Goal: Answer question/provide support: Share knowledge or assist other users

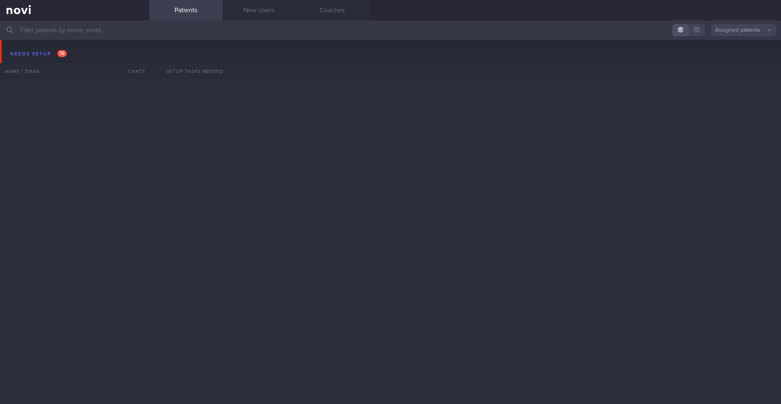
scroll to position [2967, 0]
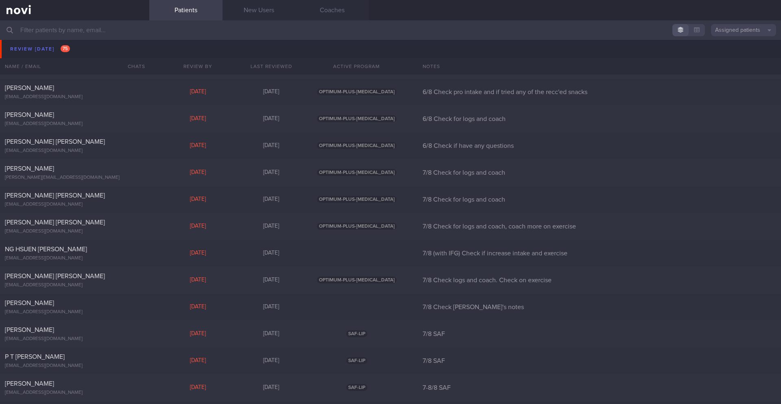
click at [160, 30] on input "text" at bounding box center [390, 30] width 781 height 20
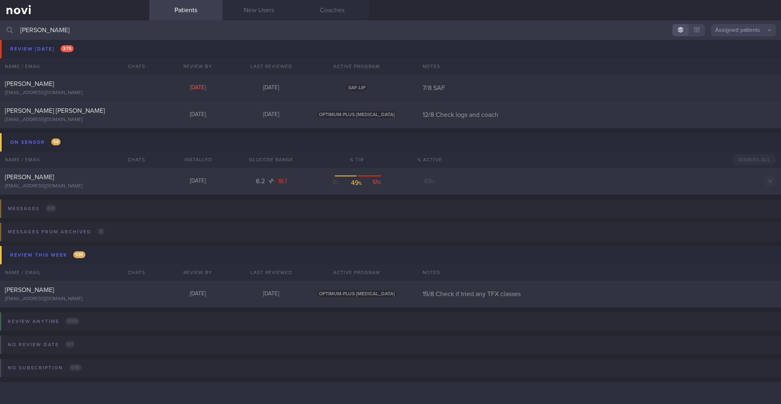
scroll to position [55, 0]
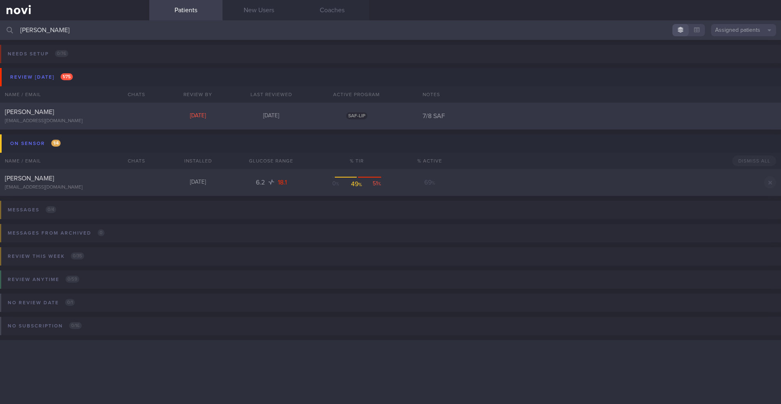
type input "[PERSON_NAME]"
click at [201, 108] on div "[PERSON_NAME] [EMAIL_ADDRESS][DOMAIN_NAME] [DATE] [DATE] SAF-LIP 7/8 SAF" at bounding box center [390, 116] width 781 height 27
select select "7"
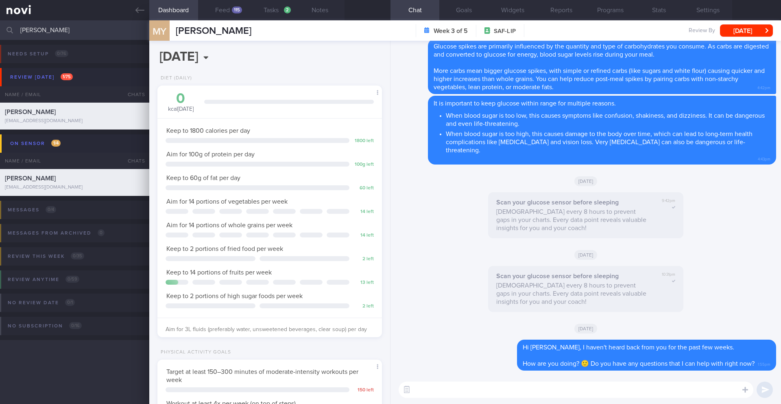
scroll to position [125, 207]
click at [232, 10] on div "115" at bounding box center [237, 10] width 10 height 7
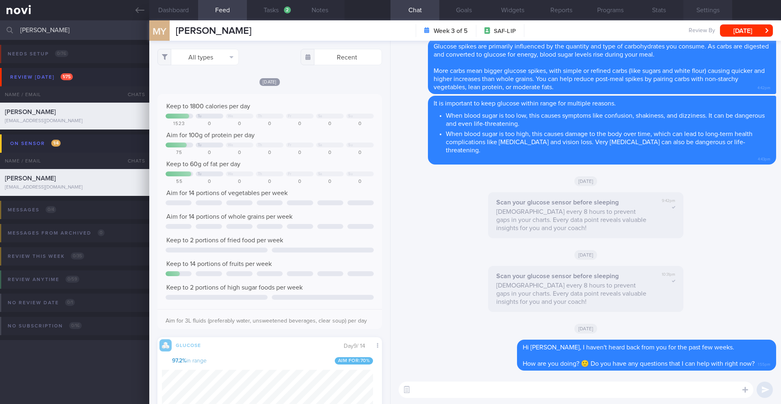
click at [705, 8] on button "Settings" at bounding box center [707, 10] width 49 height 20
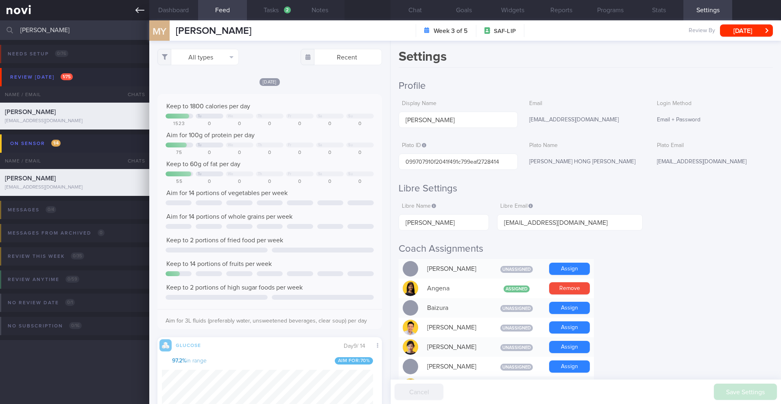
scroll to position [52, 208]
click at [410, 10] on button "Chat" at bounding box center [415, 10] width 49 height 20
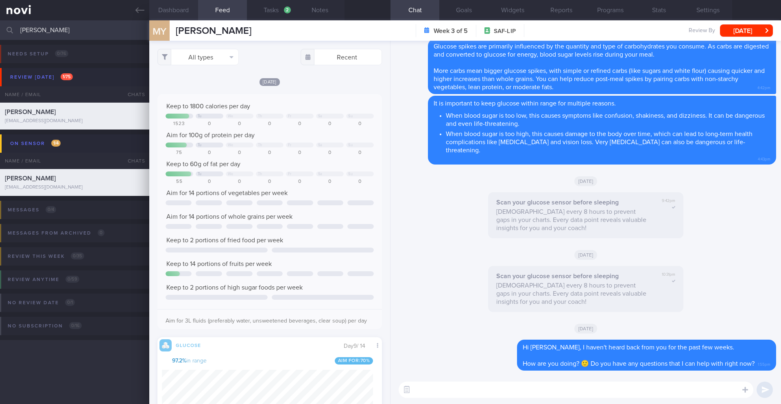
click at [172, 9] on button "Dashboard" at bounding box center [173, 10] width 49 height 20
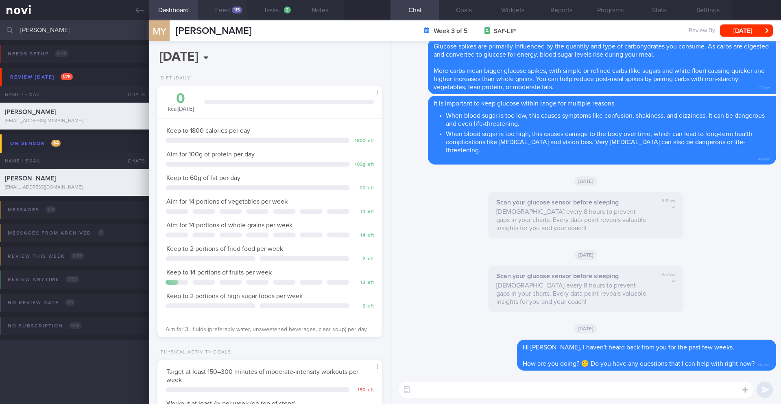
click at [230, 13] on button "Feed 115" at bounding box center [222, 10] width 49 height 20
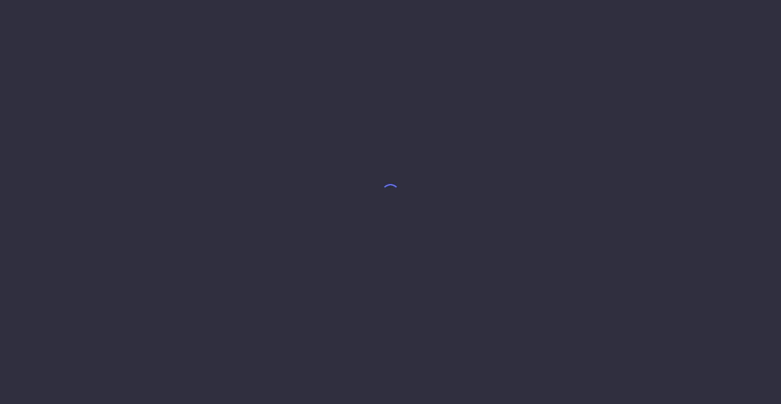
select select "7"
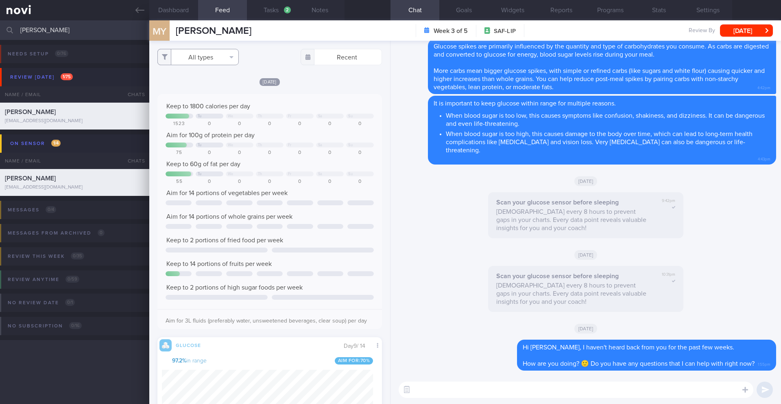
click at [210, 58] on button "All types" at bounding box center [197, 57] width 81 height 16
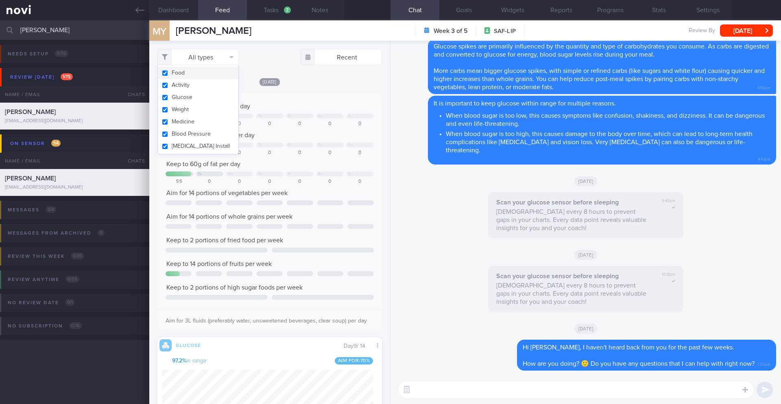
click at [320, 100] on div "Keep to 1800 calories per day Tu We Th Fr Sa Su 1523 0 0 0 0 0 0 Aim for 100g o…" at bounding box center [269, 211] width 225 height 235
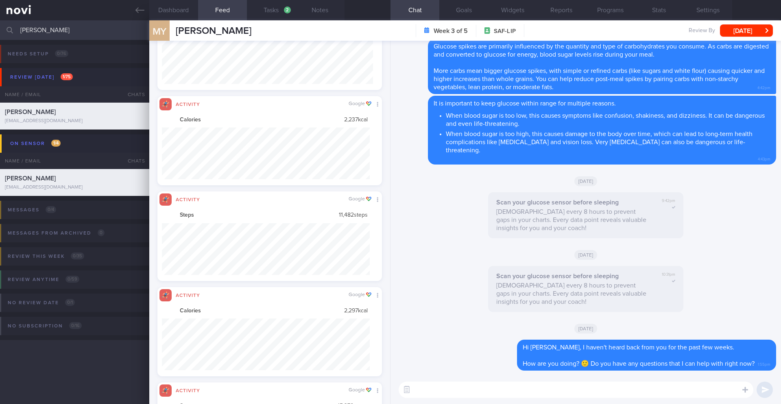
scroll to position [406751, 406595]
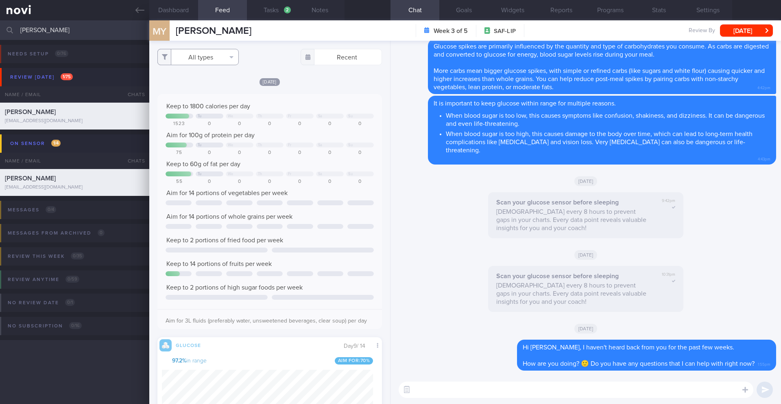
click at [207, 60] on button "All types" at bounding box center [197, 57] width 81 height 16
click at [195, 88] on button "Activity" at bounding box center [198, 85] width 81 height 12
checkbox input "false"
click at [323, 84] on div "[DATE]" at bounding box center [269, 81] width 225 height 9
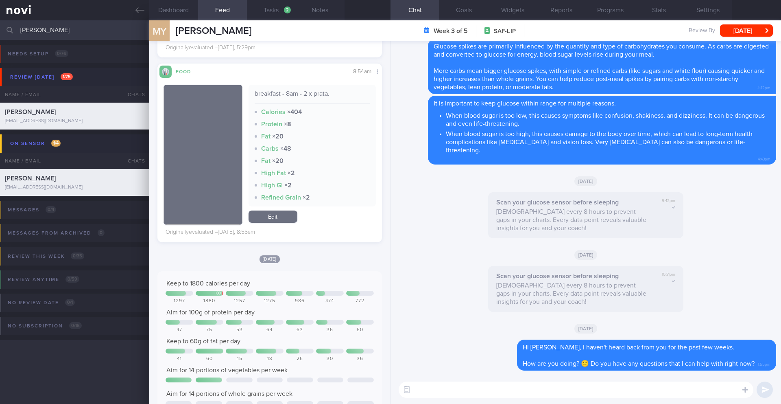
click at [472, 391] on textarea at bounding box center [576, 389] width 355 height 16
type textarea "I"
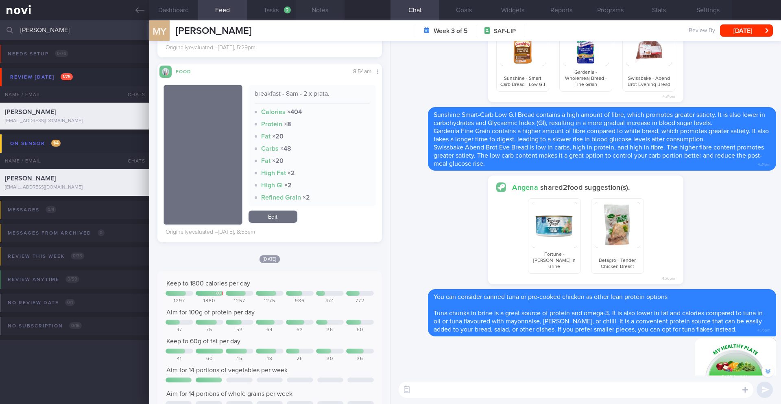
click at [321, 13] on button "Notes" at bounding box center [320, 10] width 49 height 20
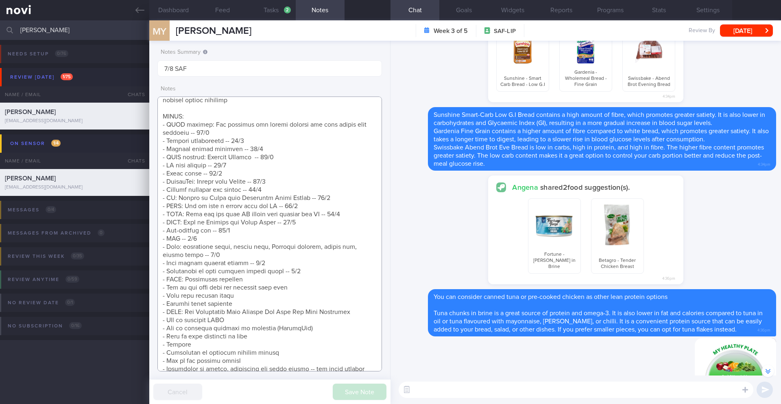
click at [308, 309] on textarea at bounding box center [269, 233] width 225 height 275
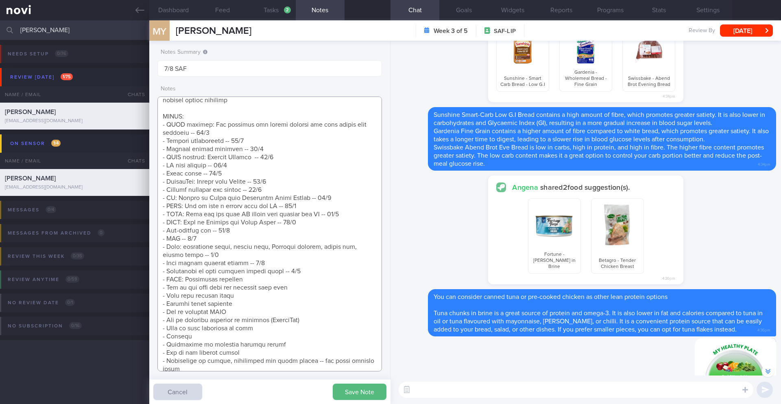
type textarea "SUPPORT NEEDED: CHALLENGE: Tempting food Wt Targets: - Short term target wt: 92…"
drag, startPoint x: 227, startPoint y: 30, endPoint x: 168, endPoint y: 32, distance: 59.0
click at [168, 32] on div "MY [PERSON_NAME] [PERSON_NAME] [PERSON_NAME][EMAIL_ADDRESS][DOMAIN_NAME] Week 3…" at bounding box center [465, 30] width 632 height 20
copy div "[PERSON_NAME]"
click at [347, 389] on button "Save Note" at bounding box center [360, 391] width 54 height 16
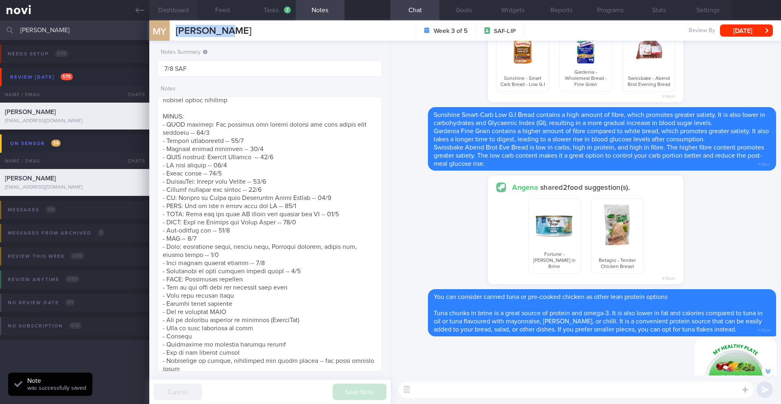
click at [176, 13] on button "Dashboard" at bounding box center [173, 10] width 49 height 20
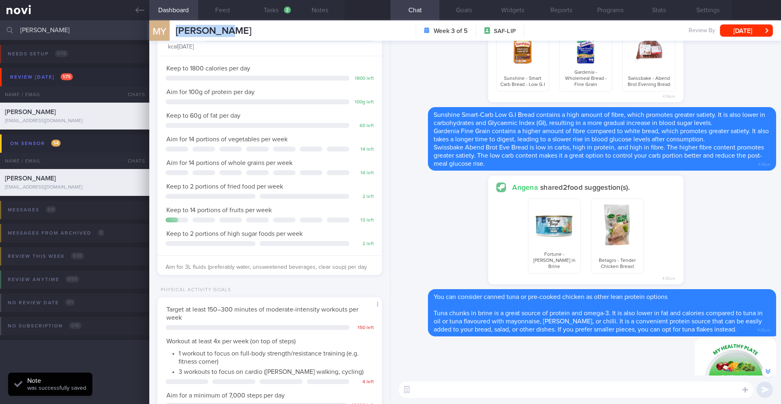
scroll to position [67, 0]
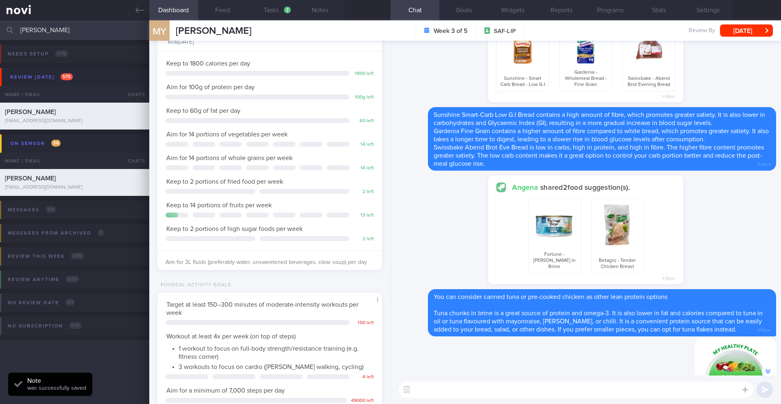
click at [466, 391] on textarea at bounding box center [576, 389] width 355 height 16
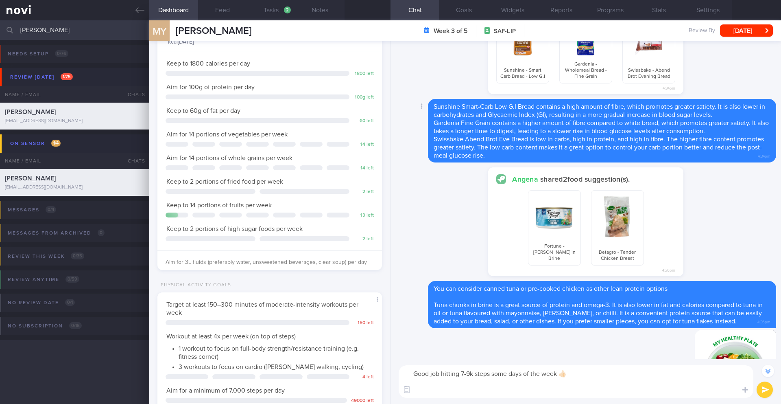
scroll to position [-520, 0]
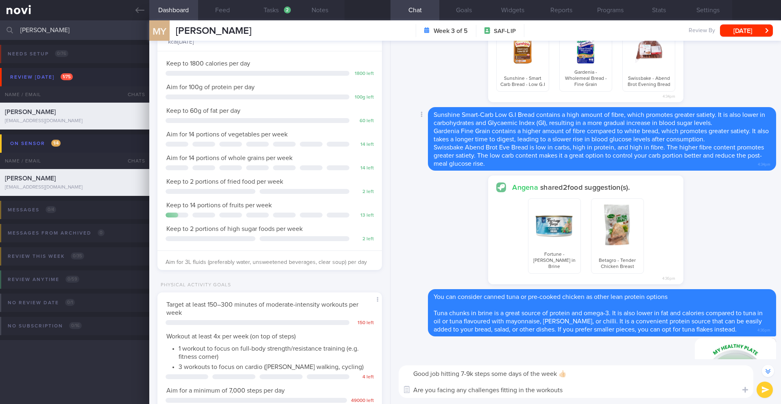
type textarea "Good job hitting 7-9k steps some days of the week 👍🏻 Are you facing any challen…"
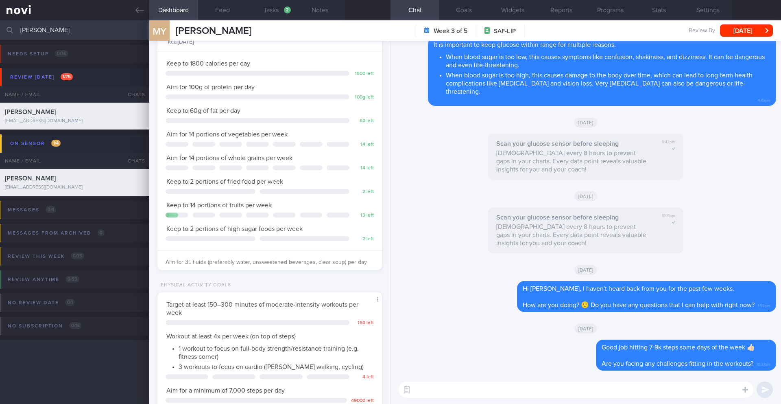
click at [446, 391] on textarea at bounding box center [576, 389] width 355 height 16
paste textarea "and [How Walking After Meals Can Improve Your Blood Sugar Levels]([URL][DOMAIN_…"
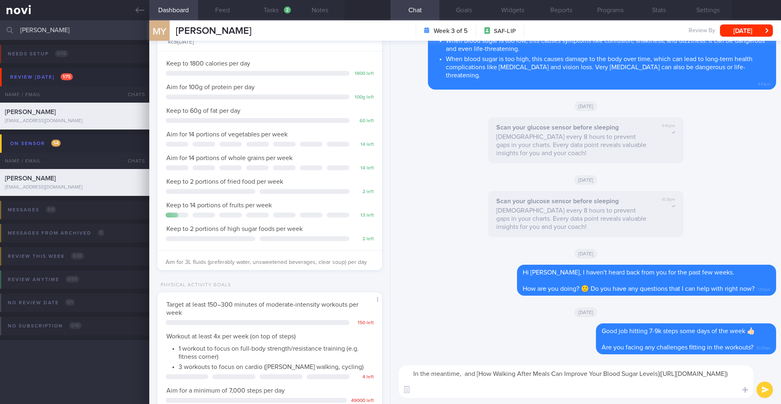
click at [478, 374] on textarea "In the meantime, and [How Walking After Meals Can Improve Your Blood Sugar Leve…" at bounding box center [576, 381] width 355 height 33
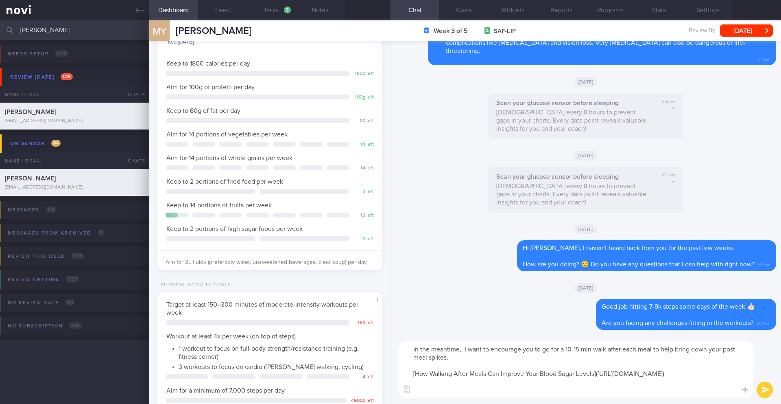
click at [521, 360] on textarea "In the meantime, I want to encourage you to go for a 10-15 min walk after each …" at bounding box center [576, 368] width 355 height 57
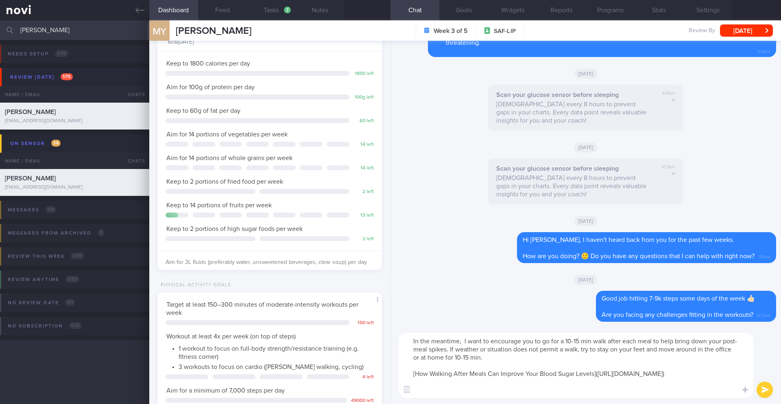
click at [465, 342] on textarea "In the meantime, I want to encourage you to go for a 10-15 min walk after each …" at bounding box center [576, 364] width 355 height 65
click at [495, 356] on textarea "In the meantime, I want to encourage you to go for a 10-15 min walk after each …" at bounding box center [576, 364] width 355 height 65
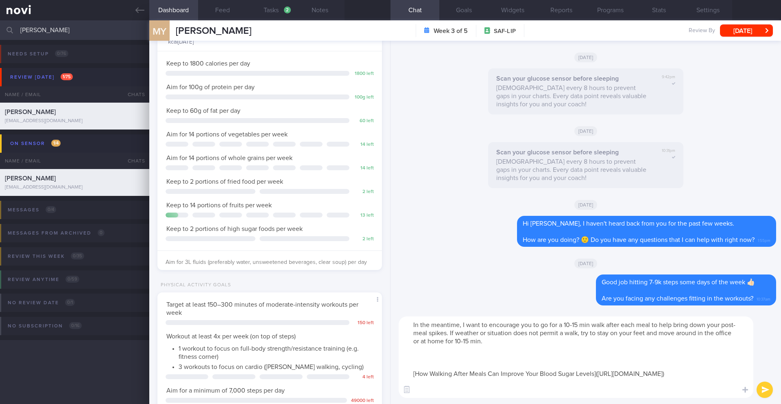
paste textarea "Walking after meals could help prevent the typical large rise in blood glucose …"
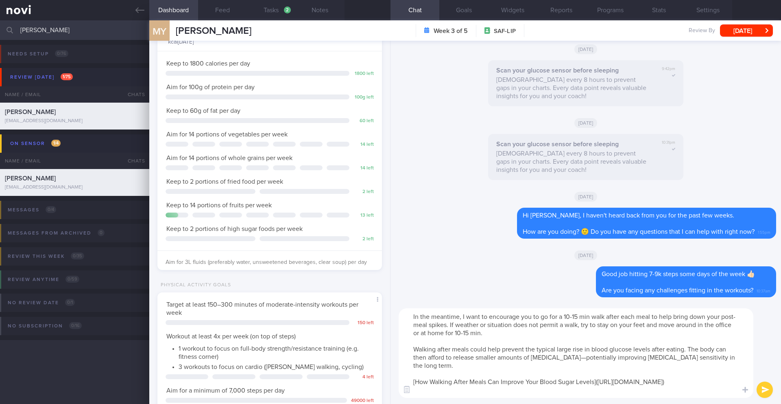
type textarea "In the meantime, I want to encourage you to go for a 10-15 min walk after each …"
click at [762, 393] on button "submit" at bounding box center [765, 389] width 16 height 16
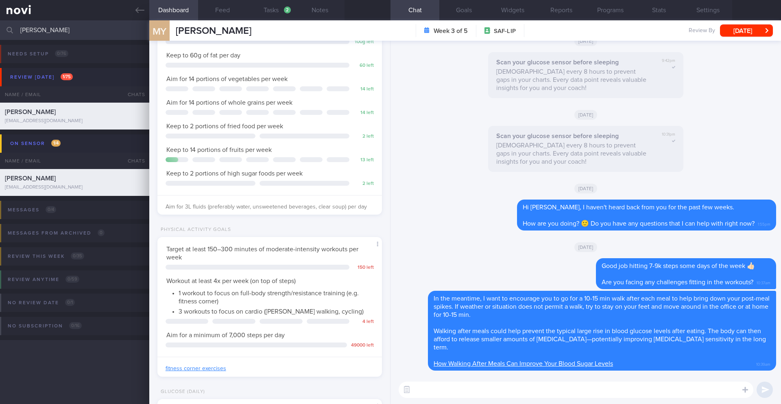
scroll to position [74, 0]
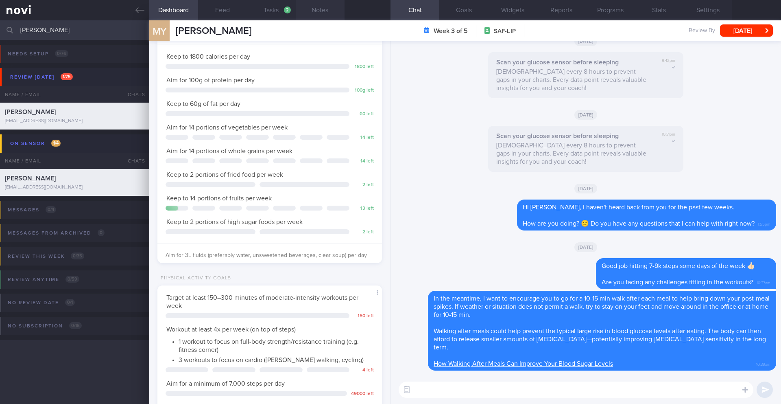
click at [319, 7] on button "Notes" at bounding box center [320, 10] width 49 height 20
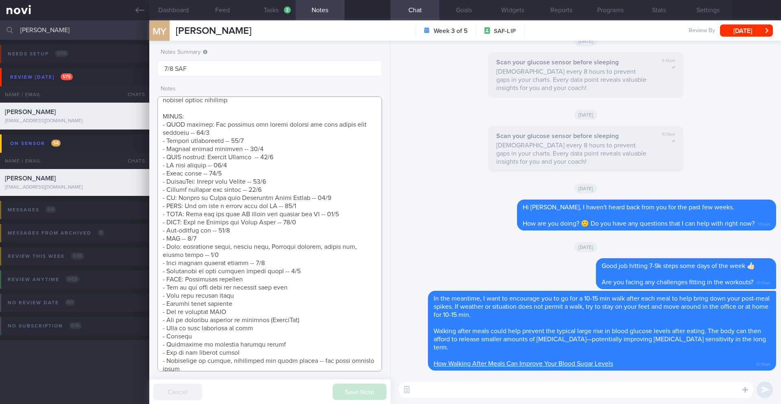
click at [305, 273] on textarea at bounding box center [269, 233] width 225 height 275
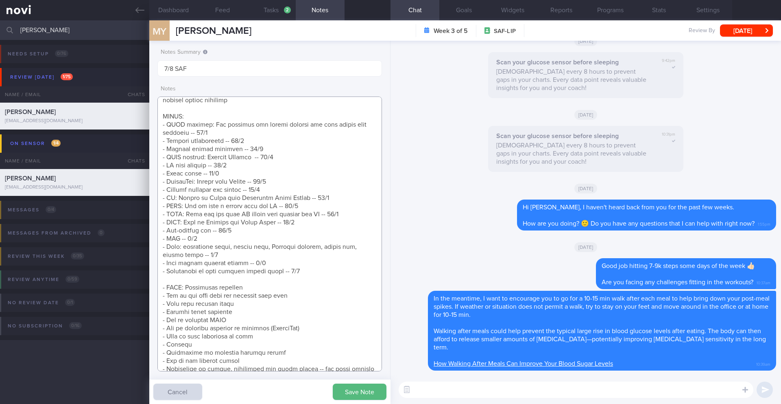
scroll to position [247, 0]
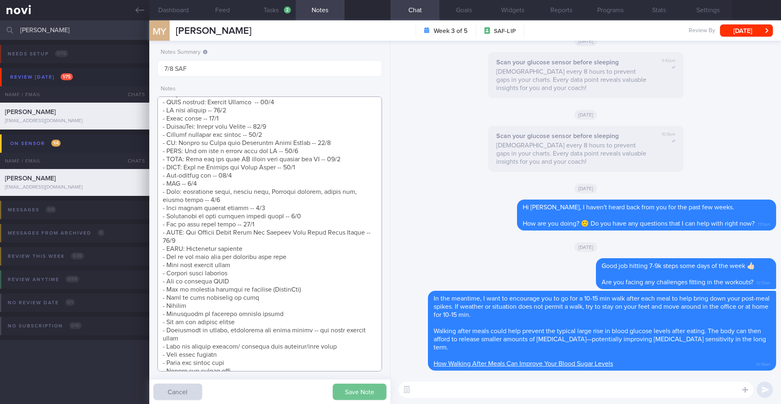
type textarea "SUPPORT NEEDED: CHALLENGE: Tempting food Wt Targets: - Short term target wt: 92…"
click at [364, 390] on button "Save Note" at bounding box center [360, 391] width 54 height 16
click at [450, 392] on textarea at bounding box center [576, 389] width 355 height 16
paste textarea "Getting adequate exercise is going to help you lose weight in a healthy way (de…"
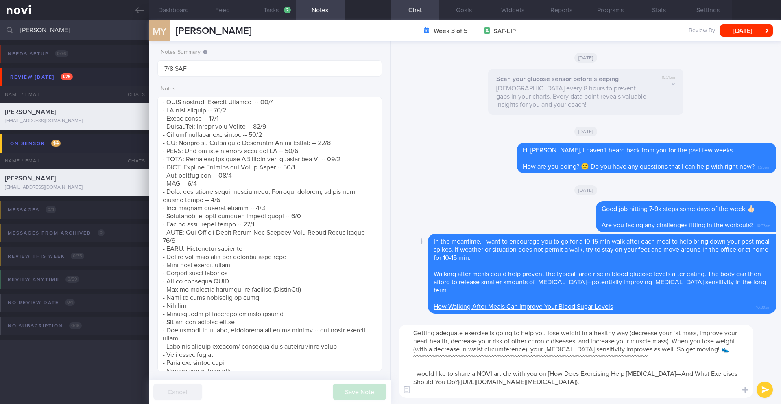
scroll to position [0, 0]
click at [473, 362] on textarea "Getting adequate exercise is going to help you lose weight in a healthy way (de…" at bounding box center [576, 360] width 355 height 73
click at [474, 359] on textarea "Getting adequate exercise is going to help you lose weight in a healthy way (de…" at bounding box center [576, 360] width 355 height 73
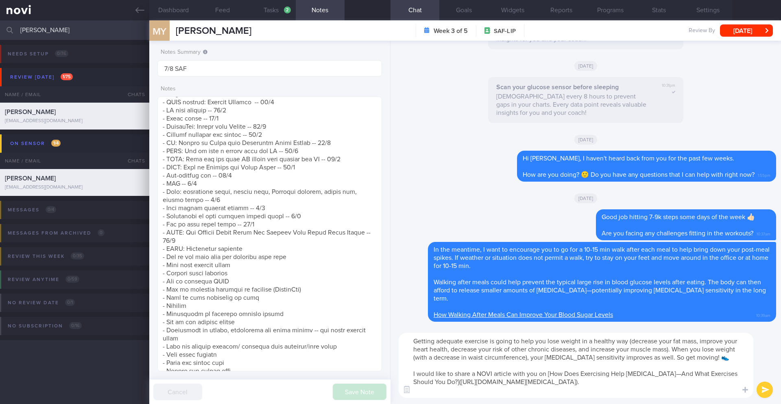
click at [705, 358] on textarea "Getting adequate exercise is going to help you lose weight in a healthy way (de…" at bounding box center [576, 364] width 355 height 65
type textarea "Getting adequate exercise is going to help you lose weight in a healthy way (de…"
click at [764, 387] on button "submit" at bounding box center [765, 389] width 16 height 16
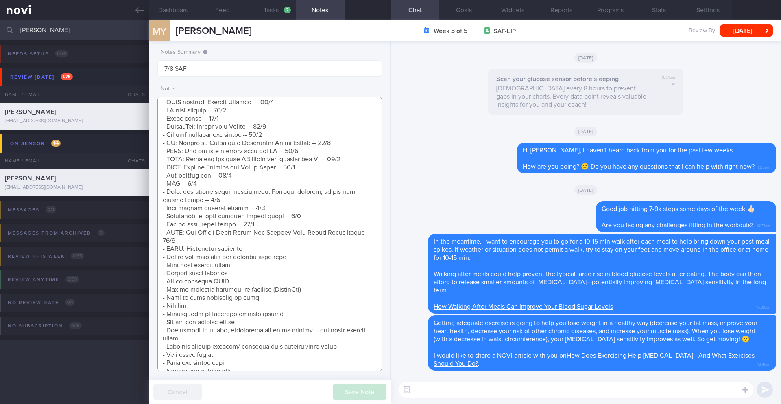
click at [255, 237] on textarea at bounding box center [269, 233] width 225 height 275
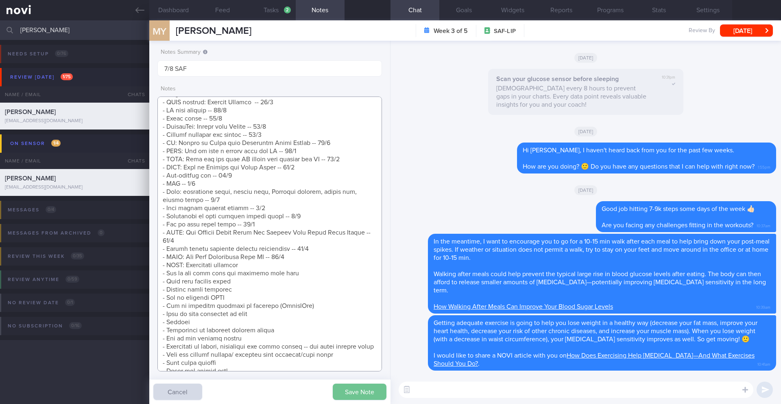
type textarea "SUPPORT NEEDED: CHALLENGE: Tempting food Wt Targets: - Short term target wt: 92…"
click at [355, 388] on button "Save Note" at bounding box center [360, 391] width 54 height 16
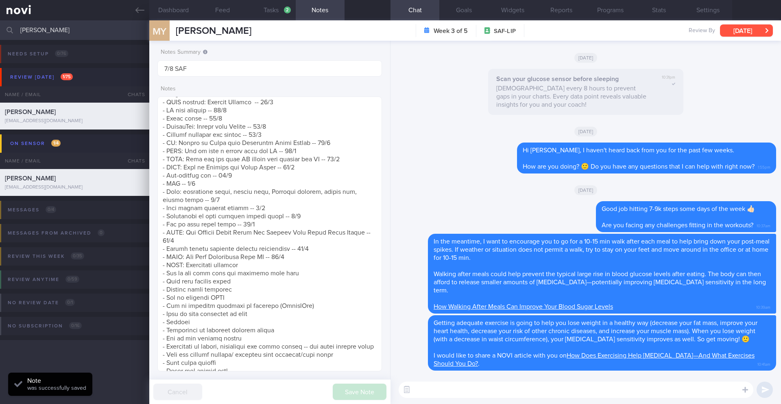
click at [754, 33] on button "[DATE]" at bounding box center [746, 30] width 53 height 12
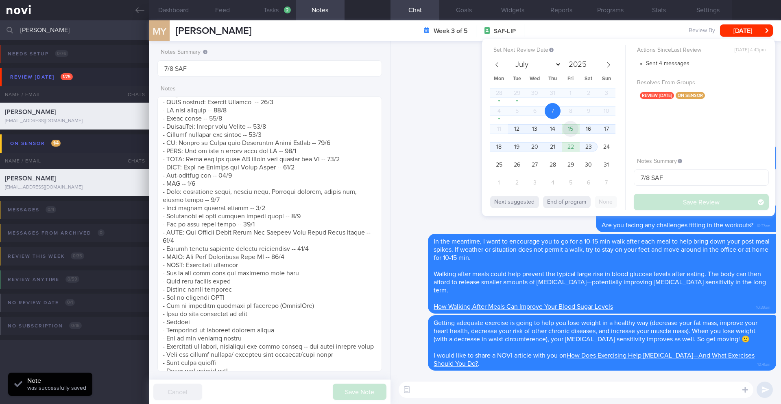
click at [575, 127] on span "15" at bounding box center [571, 129] width 16 height 16
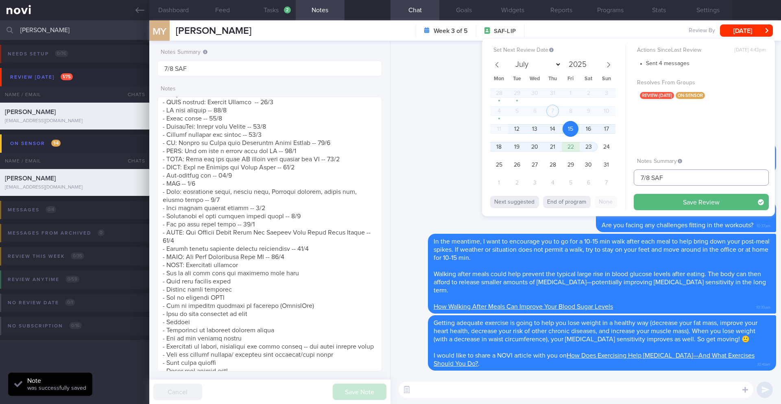
drag, startPoint x: 645, startPoint y: 179, endPoint x: 629, endPoint y: 180, distance: 15.5
click at [629, 180] on div "Set Next Review Date [DATE] July August September October November [DATE] Mon T…" at bounding box center [628, 127] width 293 height 177
type input "15/8 SAF"
click at [675, 205] on button "Save Review" at bounding box center [701, 202] width 135 height 16
type input "15/8 SAF"
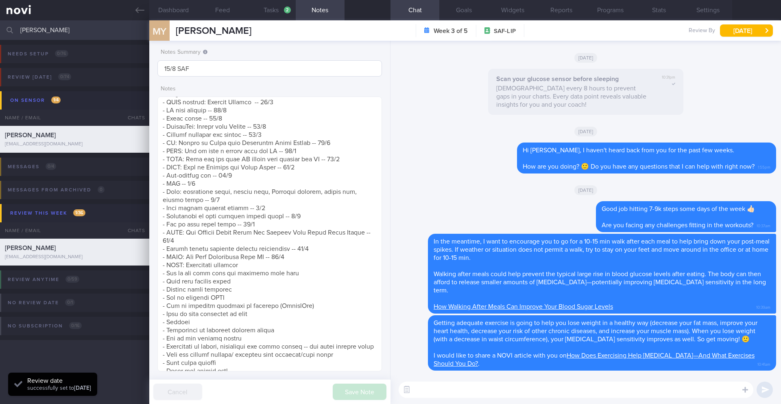
scroll to position [125, 207]
click at [113, 36] on input "[PERSON_NAME]" at bounding box center [390, 30] width 781 height 20
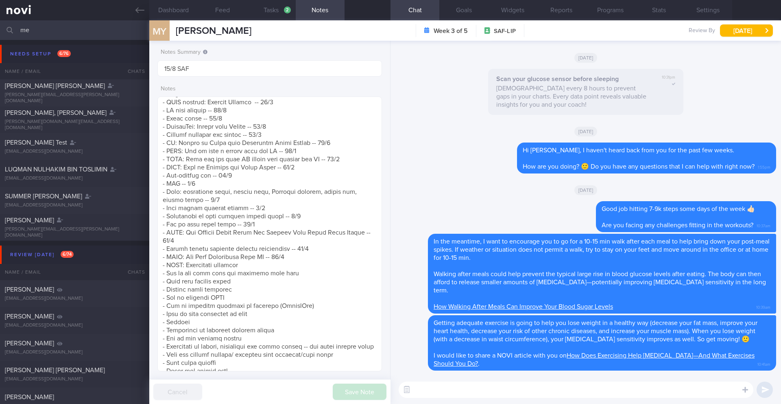
type input "m"
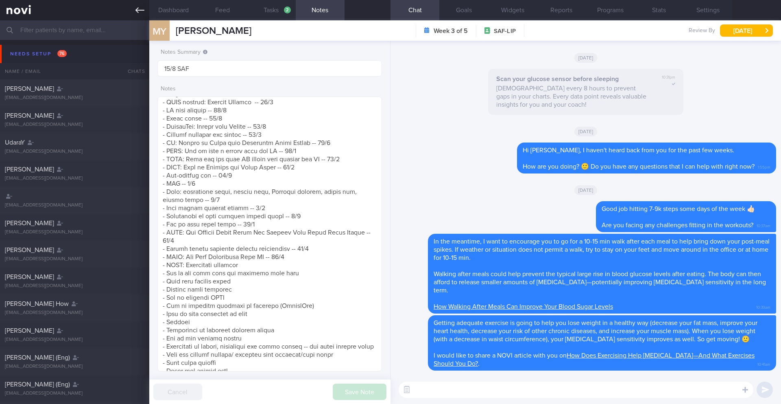
click at [141, 13] on icon at bounding box center [139, 10] width 9 height 9
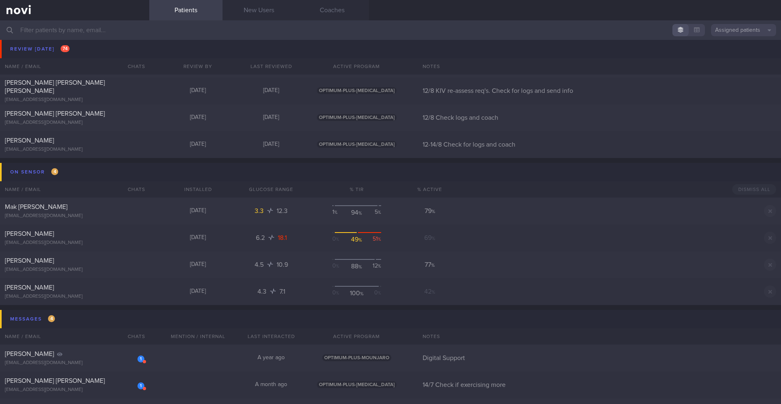
scroll to position [4166, 0]
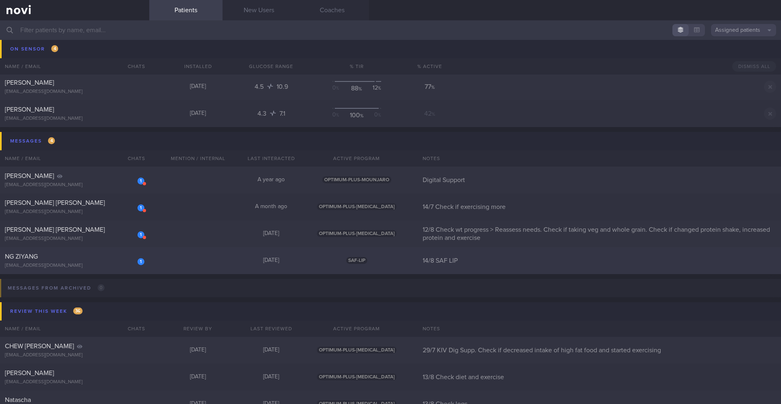
click at [120, 268] on div "[EMAIL_ADDRESS][DOMAIN_NAME]" at bounding box center [75, 265] width 140 height 6
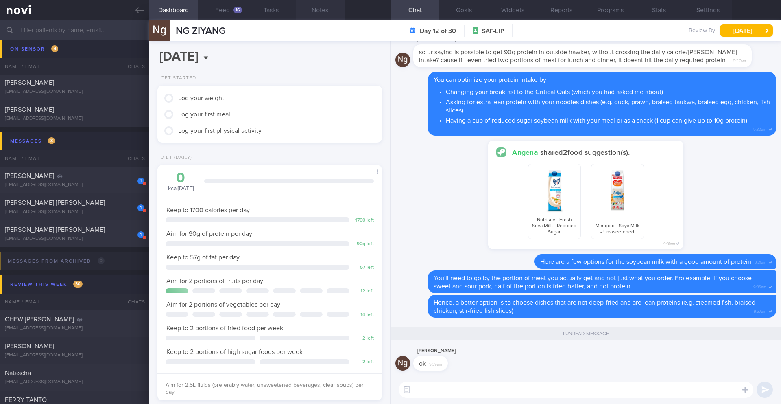
click at [319, 11] on button "Notes" at bounding box center [320, 10] width 49 height 20
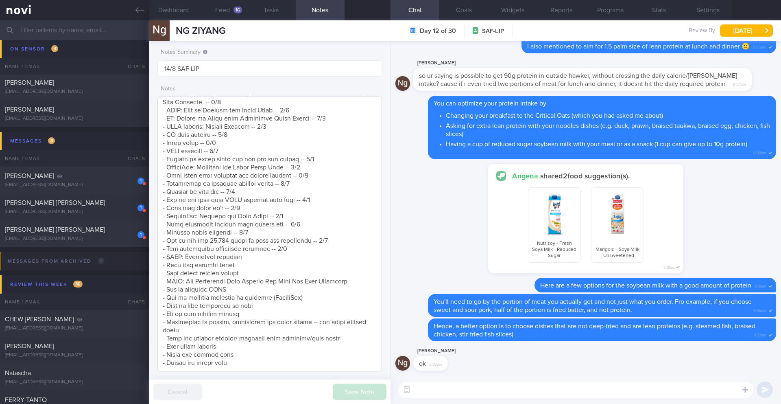
scroll to position [214, 0]
click at [307, 243] on textarea at bounding box center [269, 233] width 225 height 275
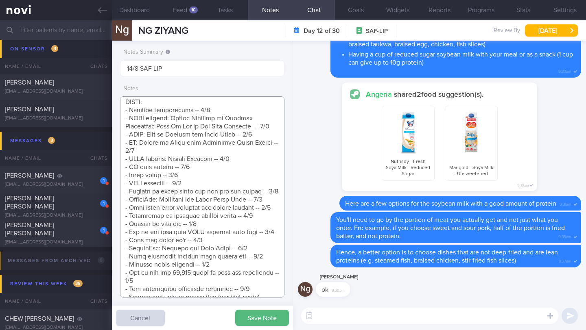
scroll to position [223, 0]
click at [255, 322] on button "Save Note" at bounding box center [262, 318] width 54 height 16
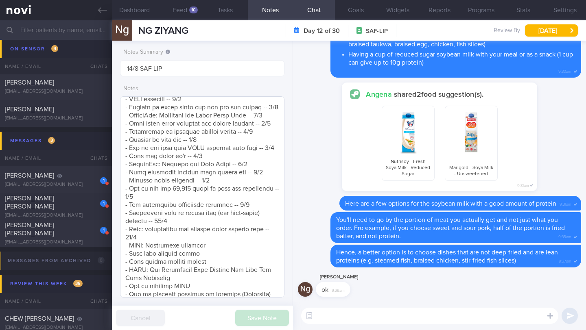
scroll to position [322, 0]
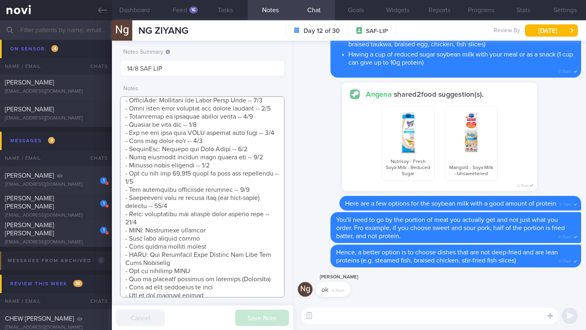
click at [172, 222] on textarea at bounding box center [202, 196] width 164 height 201
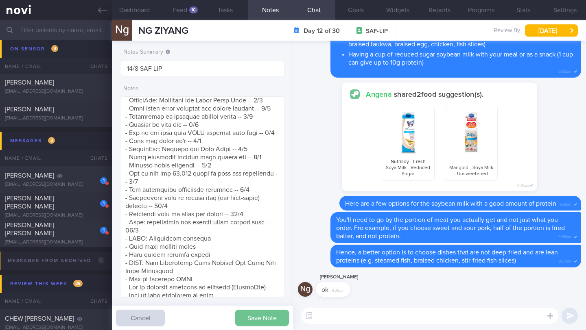
click at [251, 324] on button "Save Note" at bounding box center [262, 318] width 54 height 16
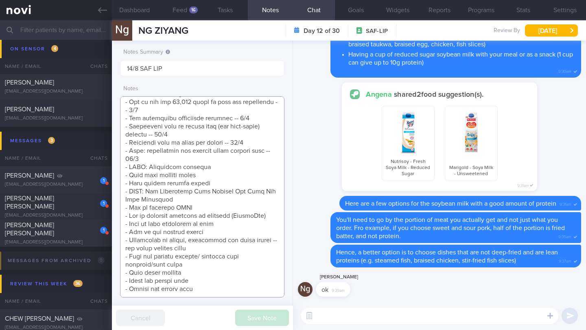
scroll to position [404, 0]
click at [187, 192] on textarea at bounding box center [202, 196] width 164 height 201
drag, startPoint x: 172, startPoint y: 203, endPoint x: 117, endPoint y: 189, distance: 57.2
click at [117, 189] on div "Notes Summary 14/8 SAF LIP Notes Save Note Cancel" at bounding box center [202, 186] width 181 height 290
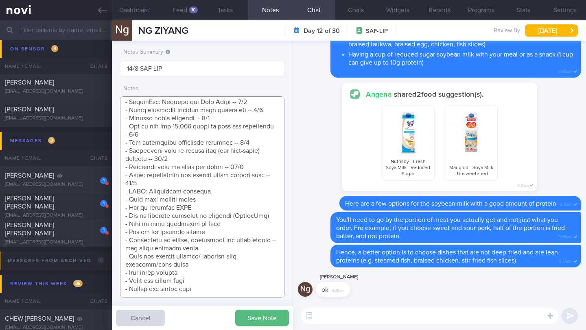
scroll to position [393, 0]
click at [258, 319] on button "Save Note" at bounding box center [262, 318] width 54 height 16
drag, startPoint x: 170, startPoint y: 255, endPoint x: 121, endPoint y: 251, distance: 48.9
click at [121, 251] on textarea at bounding box center [202, 196] width 164 height 201
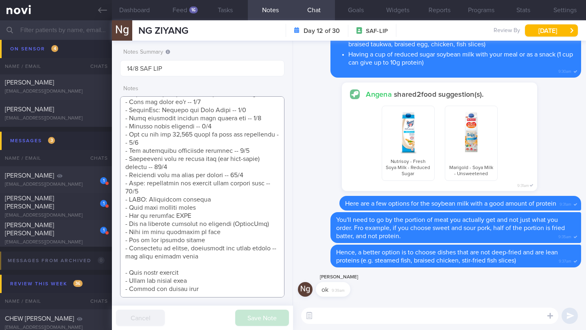
scroll to position [385, 0]
click at [179, 186] on textarea at bounding box center [202, 196] width 164 height 201
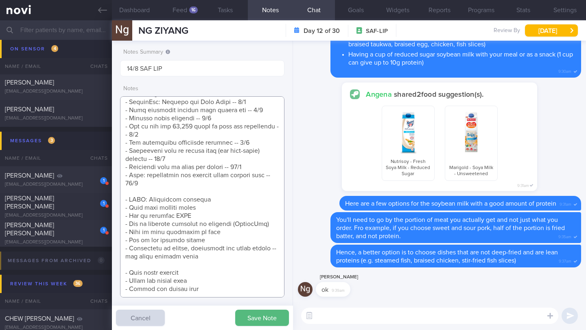
paste textarea "- Tips for portion control/ handling food cravings/food noise"
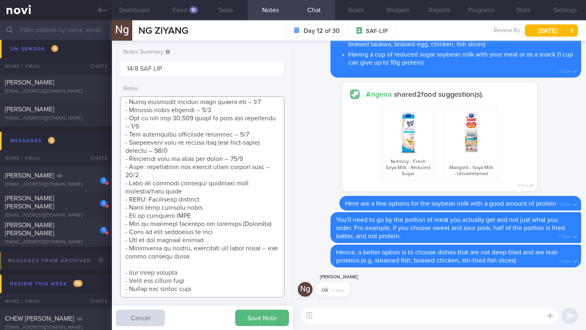
scroll to position [402, 0]
type textarea "SUPPORT NEEDED: CHALLENGE: Wt Targets: [DEMOGRAPHIC_DATA] Chinese [DEMOGRAPHIC_…"
click at [263, 321] on button "Save Note" at bounding box center [262, 318] width 54 height 16
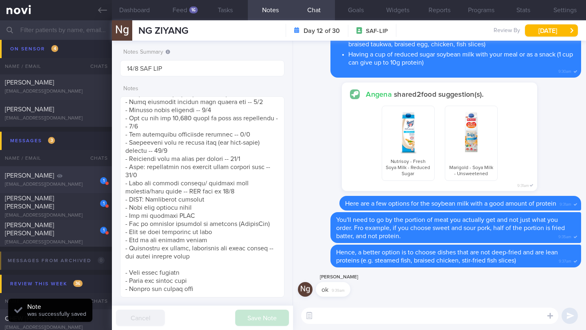
click at [75, 180] on div "1 [PERSON_NAME] [EMAIL_ADDRESS][DOMAIN_NAME]" at bounding box center [56, 180] width 112 height 16
type input "Digital Support"
type textarea "Not logging or responding - Diet: (18/3) avoiding oily food, reduced portion si…"
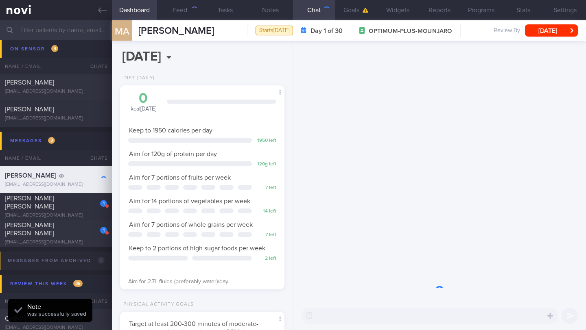
scroll to position [72, 144]
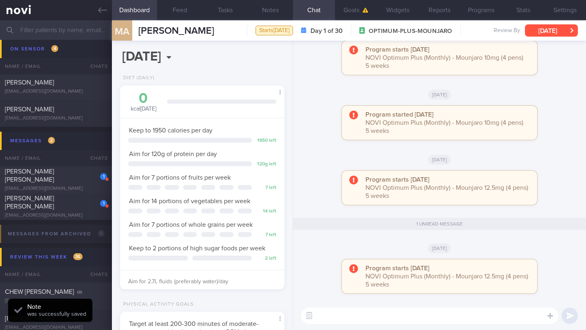
click at [544, 35] on button "[DATE]" at bounding box center [551, 30] width 53 height 12
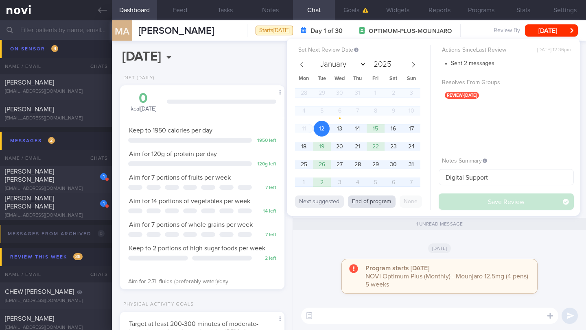
click at [384, 201] on button "End of program" at bounding box center [372, 202] width 48 height 12
select select "8"
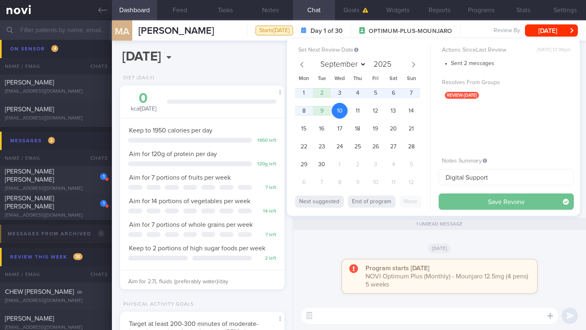
click at [476, 202] on button "Save Review" at bounding box center [506, 202] width 135 height 16
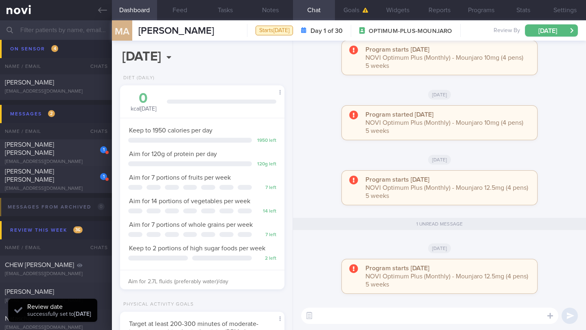
scroll to position [4139, 0]
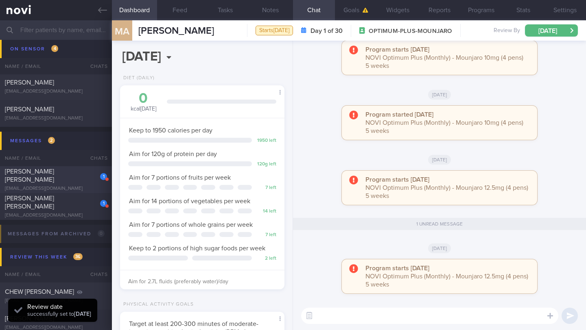
click at [61, 186] on div "[EMAIL_ADDRESS][DOMAIN_NAME]" at bounding box center [56, 189] width 102 height 6
type input "14/7 Check if exercising more"
type textarea "SUPPORT NEEDED: Check ins. Feedback. CHALLENGE: - OVERALL: ([DATE]) Continued o…"
select select "7"
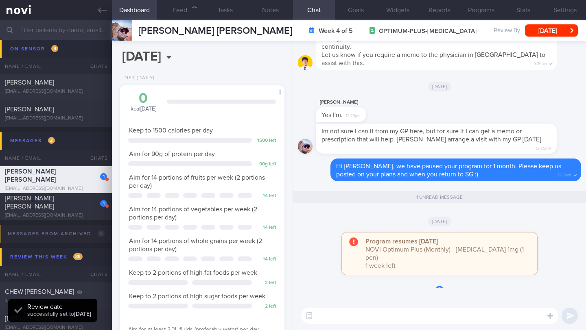
scroll to position [83, 144]
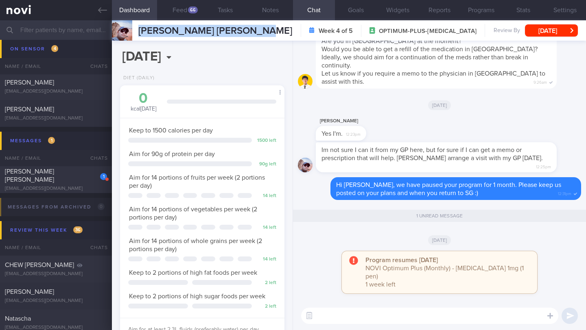
drag, startPoint x: 141, startPoint y: 32, endPoint x: 240, endPoint y: 29, distance: 98.9
click at [263, 30] on div "[PERSON_NAME] [PERSON_NAME] [PERSON_NAME] [PERSON_NAME] [PERSON_NAME][EMAIL_ADD…" at bounding box center [349, 30] width 474 height 20
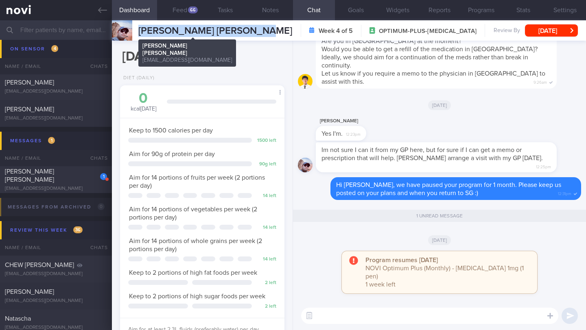
copy span "[PERSON_NAME] [PERSON_NAME]"
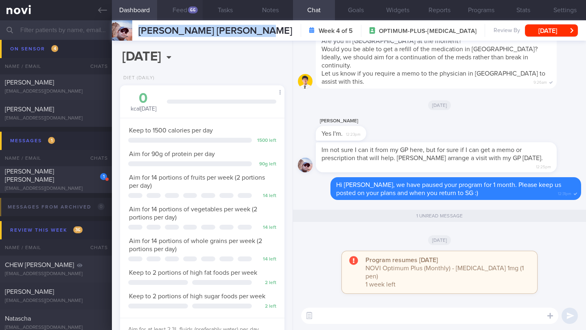
click at [181, 13] on button "Feed 66" at bounding box center [179, 10] width 45 height 20
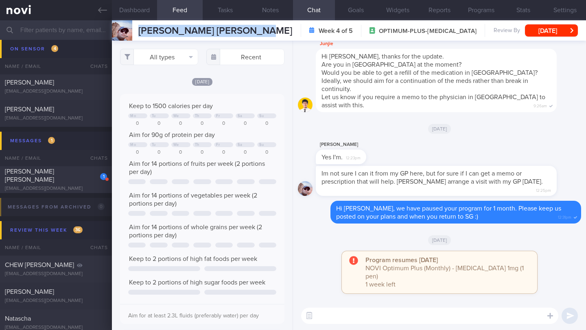
scroll to position [37, 148]
click at [397, 321] on textarea at bounding box center [429, 316] width 257 height 16
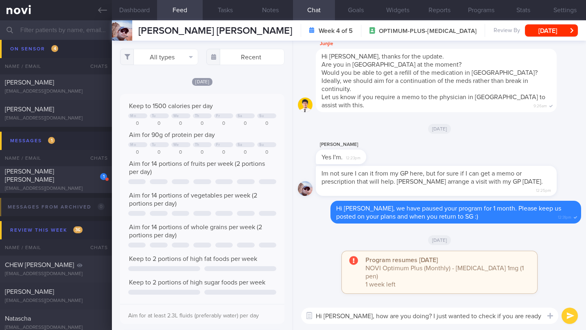
scroll to position [0, 0]
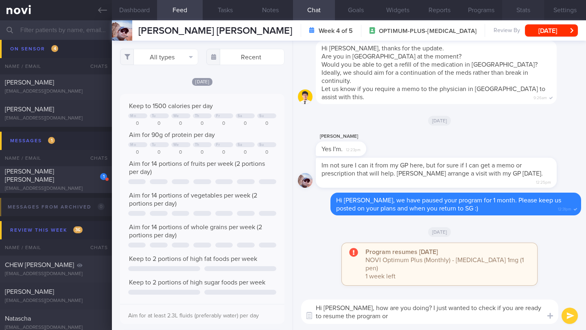
click at [524, 9] on button "Stats" at bounding box center [523, 10] width 42 height 20
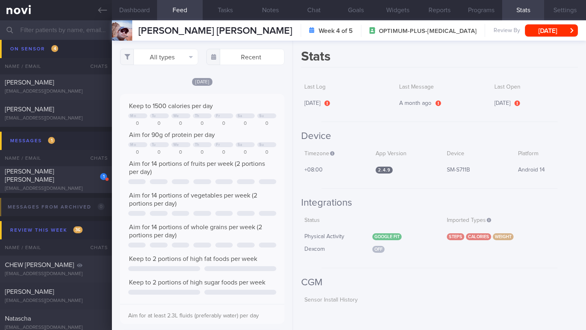
click at [557, 12] on button "Settings" at bounding box center [565, 10] width 42 height 20
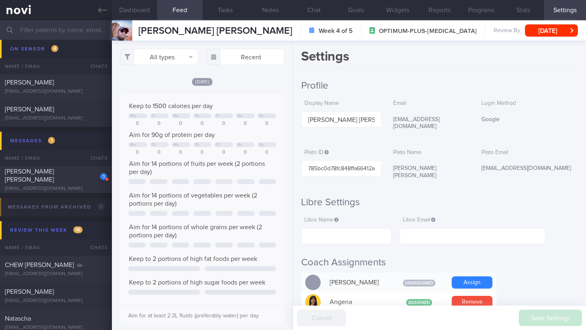
scroll to position [2, 0]
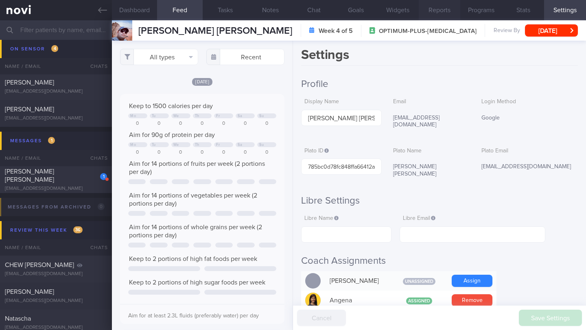
click at [442, 15] on button "Reports" at bounding box center [440, 10] width 42 height 20
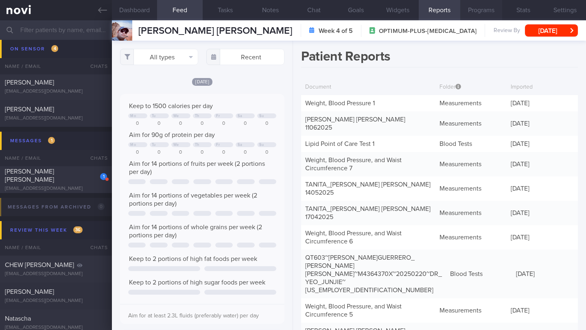
click at [477, 11] on button "Programs" at bounding box center [481, 10] width 42 height 20
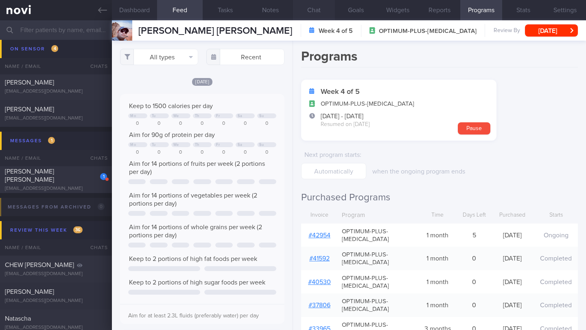
click at [315, 14] on button "Chat" at bounding box center [314, 10] width 42 height 20
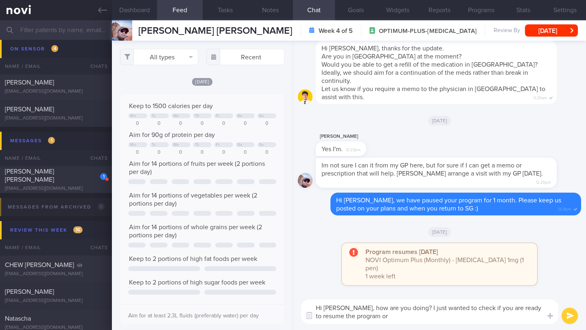
click at [375, 316] on textarea "Hi [PERSON_NAME], how are you doing? I just wanted to check if you are ready to…" at bounding box center [429, 312] width 257 height 24
type textarea "Hi [PERSON_NAME], how are you doing? I just wanted to check if you are ready to…"
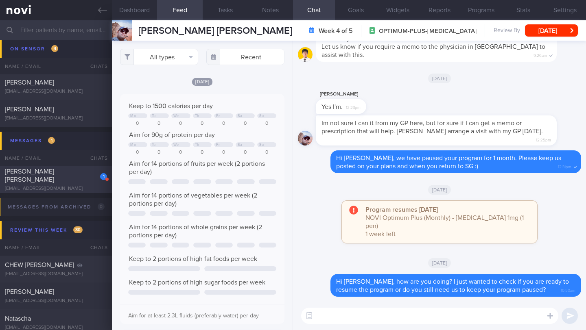
click at [89, 183] on div "[PERSON_NAME] [PERSON_NAME]" at bounding box center [55, 176] width 100 height 16
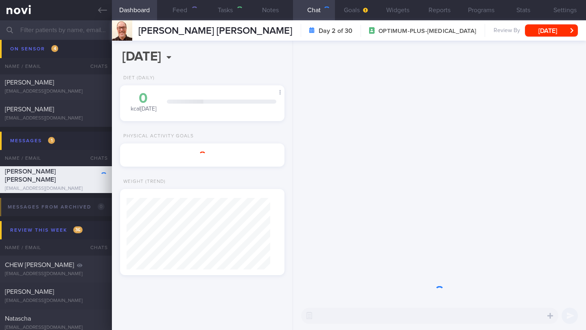
type input "12/8 Check wt progress > Reassess needs. Check if taking veg and whole grain. C…"
type textarea "LOREMIP DOLORS: AMETCONSE: ADIPIS e/Se DO: (0/5/41) Eiusmodte in Utlabor 4et do…"
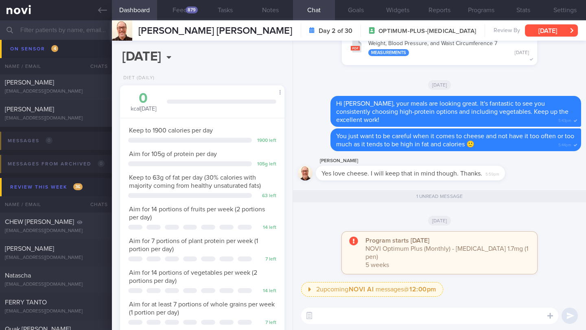
click at [560, 32] on button "[DATE]" at bounding box center [551, 30] width 53 height 12
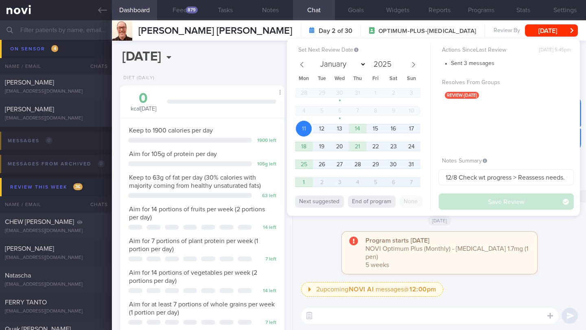
click at [303, 256] on div "Program starts [DATE] NOVI Optimum Plus (Monthly) - [MEDICAL_DATA] 1.7mg (1 pen…" at bounding box center [439, 257] width 283 height 50
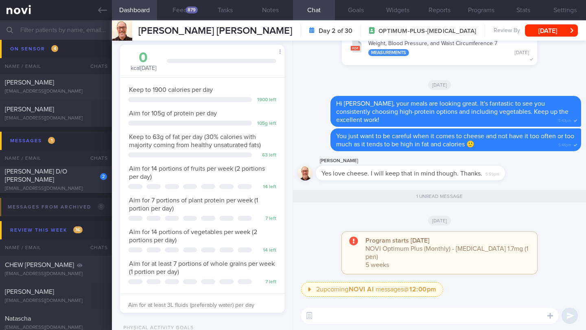
scroll to position [349, 0]
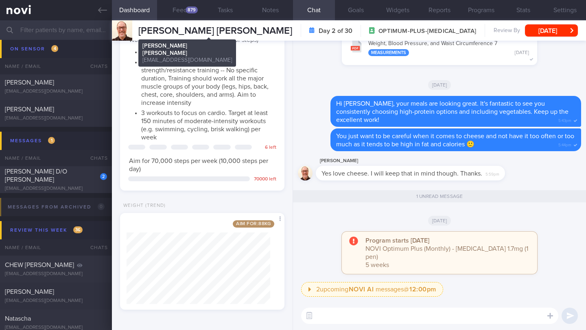
click at [148, 30] on span "[PERSON_NAME] [PERSON_NAME]" at bounding box center [215, 31] width 154 height 10
copy div "[PERSON_NAME] [PERSON_NAME] [PERSON_NAME] [PERSON_NAME][EMAIL_ADDRESS][DOMAIN_N…"
